Goal: Find contact information: Find contact information

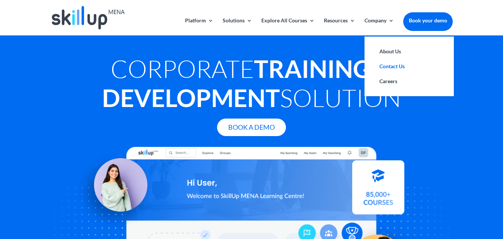
click at [387, 65] on link "Contact Us" at bounding box center [409, 66] width 75 height 15
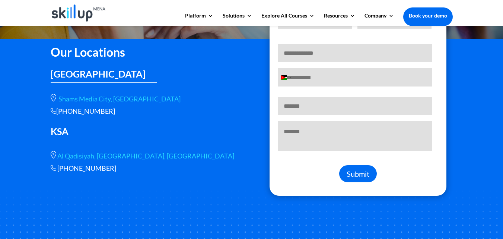
scroll to position [149, 0]
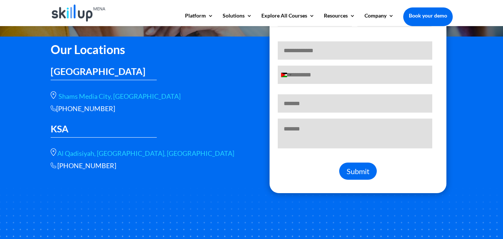
drag, startPoint x: 118, startPoint y: 106, endPoint x: 54, endPoint y: 105, distance: 64.1
click at [54, 105] on div "[PHONE_NUMBER]" at bounding box center [146, 108] width 190 height 9
copy div "[PHONE_NUMBER]"
